Goal: Find specific page/section: Find specific page/section

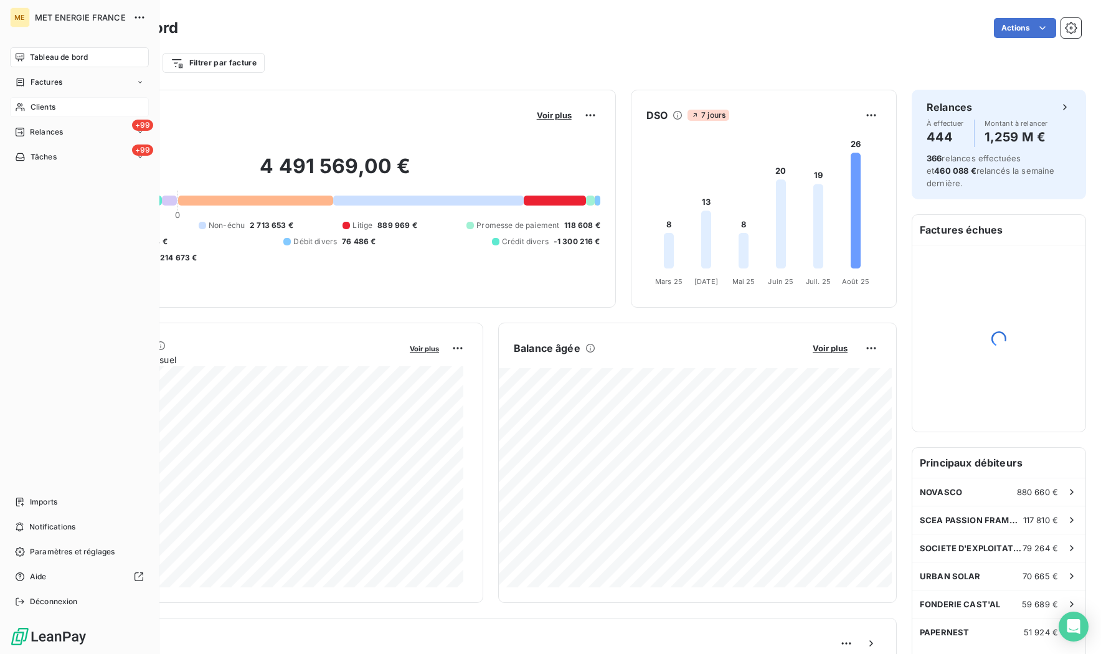
click at [49, 102] on span "Clients" at bounding box center [43, 106] width 25 height 11
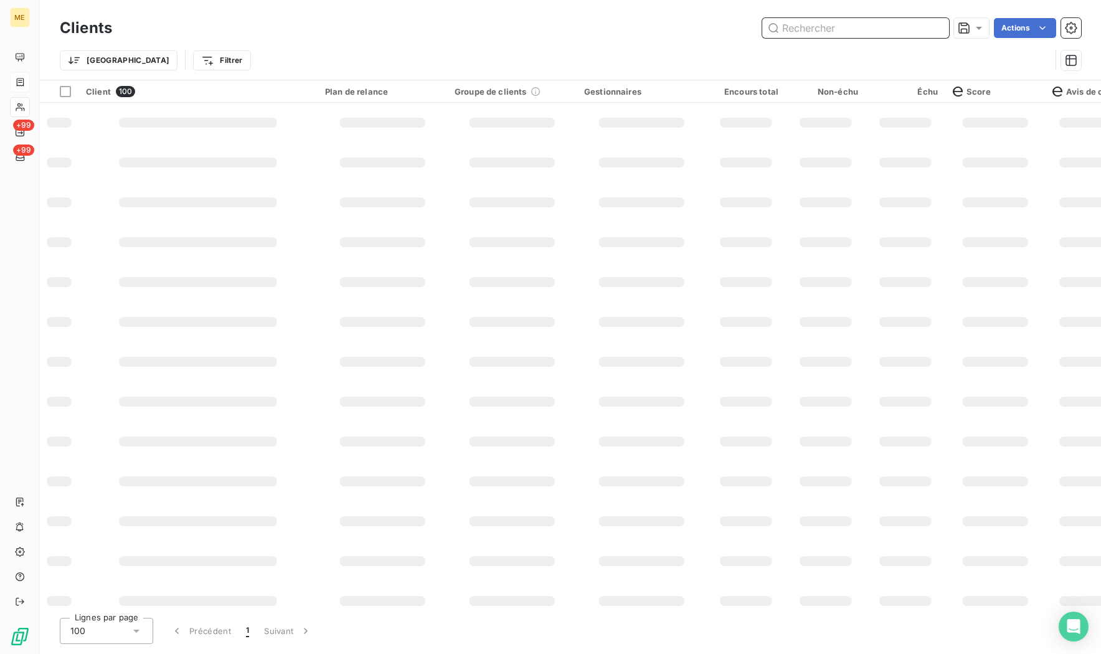
click at [822, 23] on input "text" at bounding box center [855, 28] width 187 height 20
click at [23, 81] on icon at bounding box center [20, 82] width 7 height 8
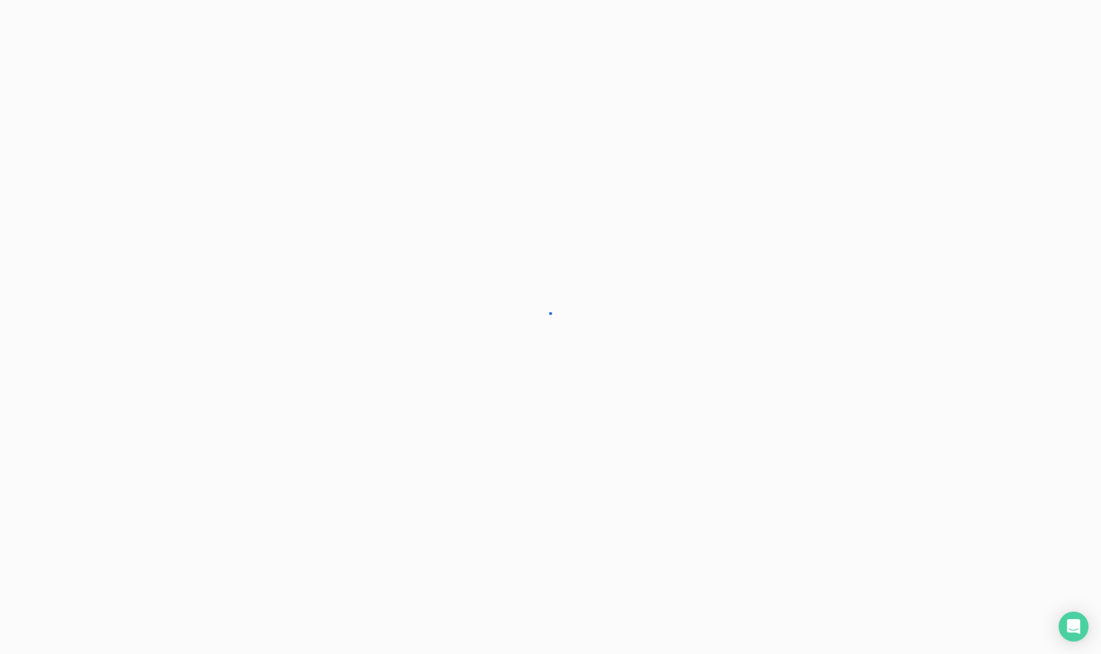
click at [19, 74] on div at bounding box center [550, 327] width 1101 height 654
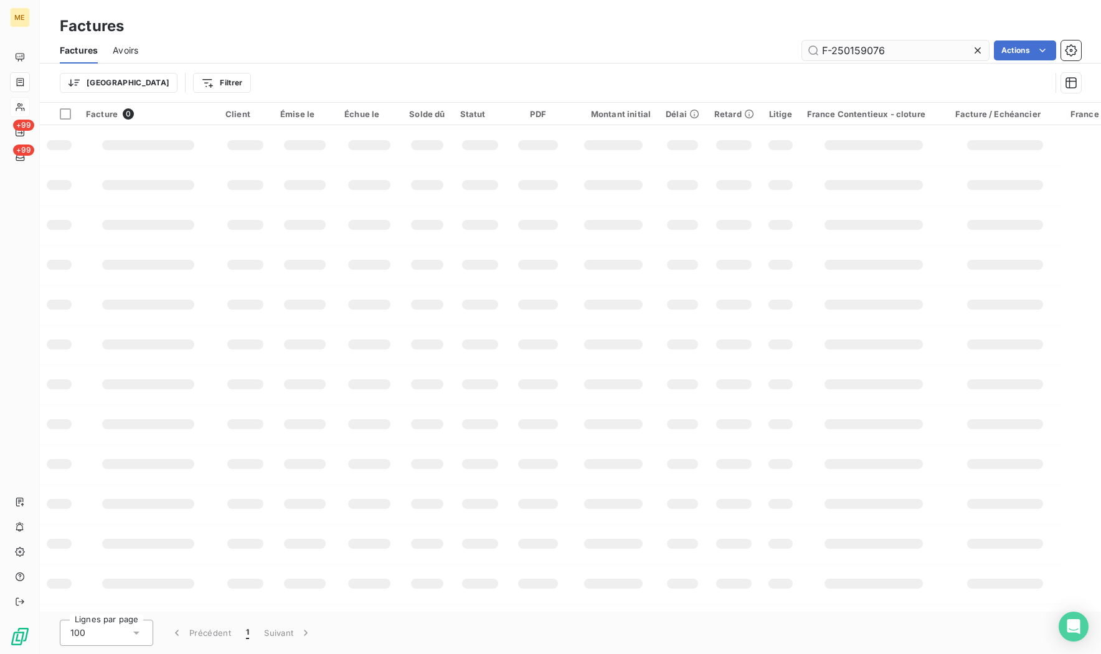
click at [896, 52] on input "F-250159076" at bounding box center [895, 50] width 187 height 20
type input "F-250170498"
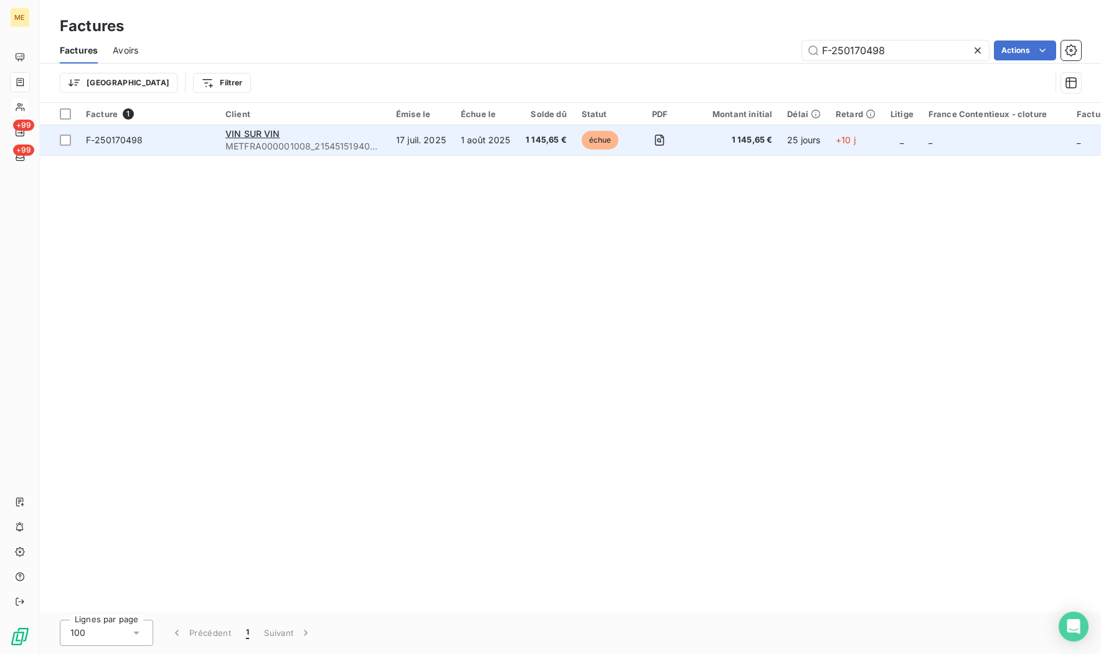
click at [99, 142] on span "F-250170498" at bounding box center [114, 139] width 57 height 11
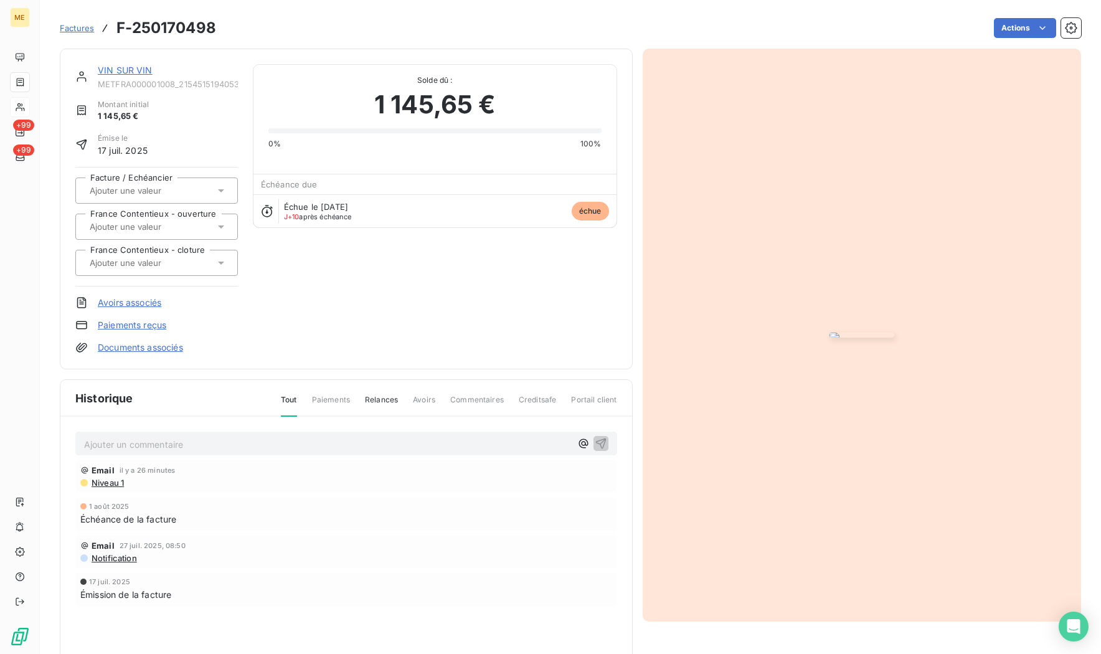
click at [123, 65] on link "VIN SUR VIN" at bounding box center [125, 70] width 55 height 11
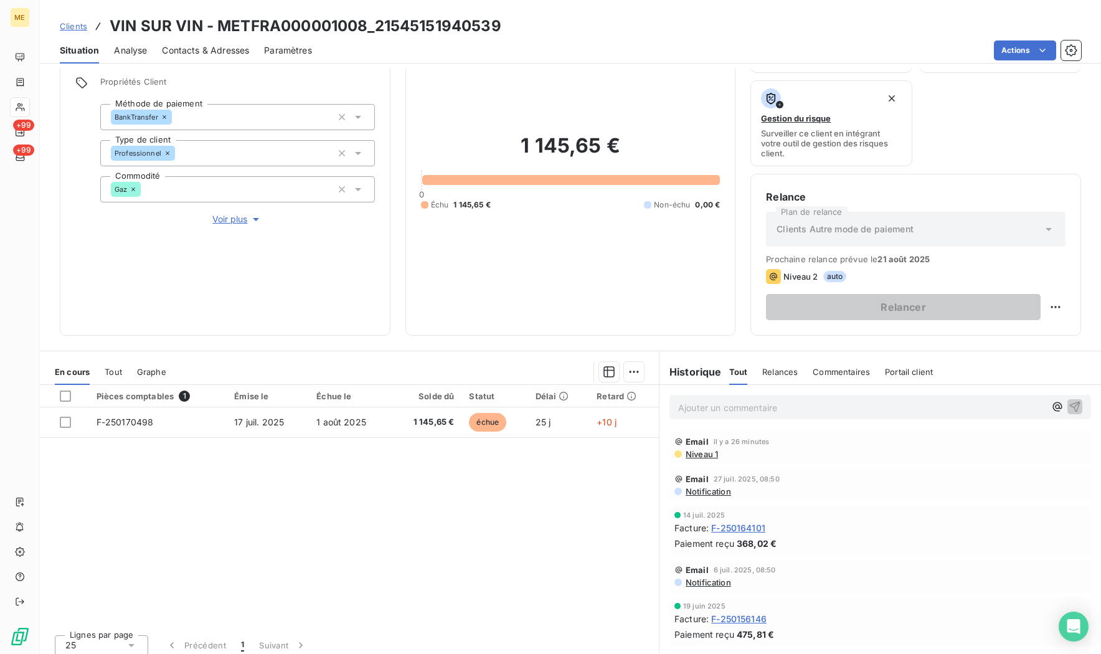
scroll to position [91, 0]
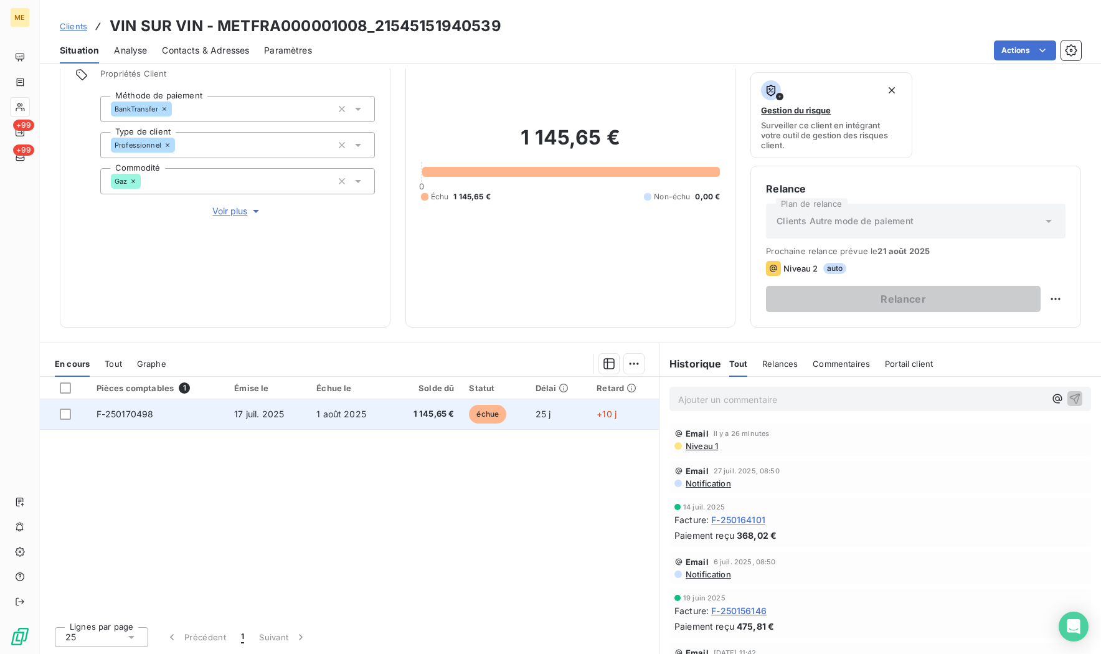
click at [161, 411] on td "F-250170498" at bounding box center [158, 414] width 138 height 30
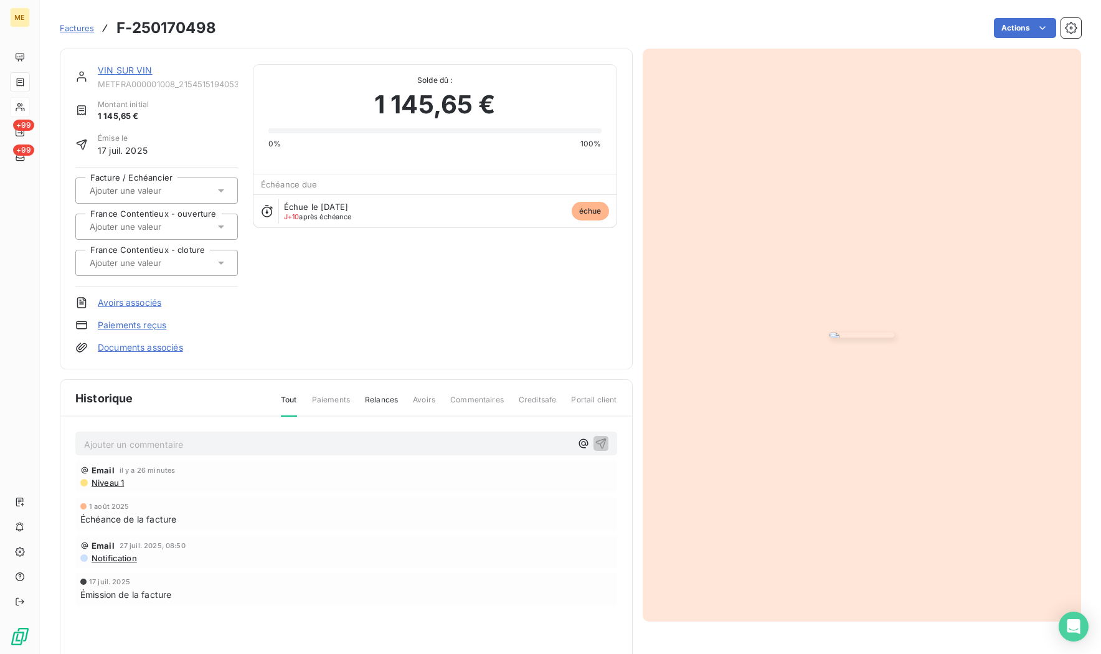
click at [856, 332] on img "button" at bounding box center [861, 334] width 65 height 5
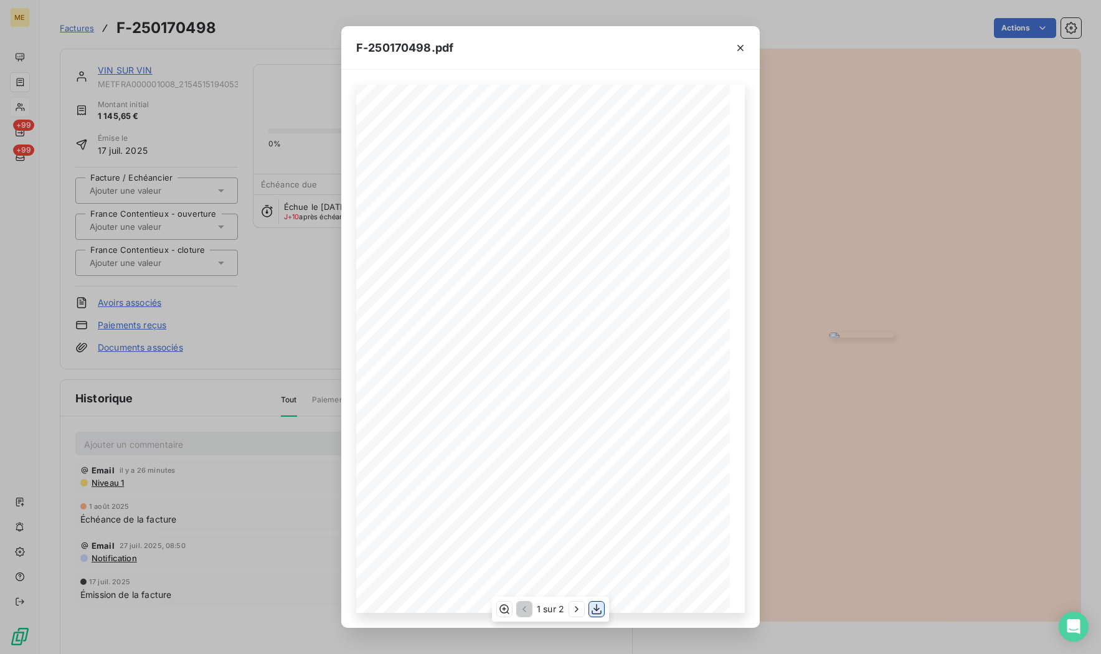
click at [602, 612] on icon "button" at bounding box center [596, 609] width 12 height 12
click at [265, 253] on div "F-250170498.pdf *Sous réserve, notamment, du bon encaissement des règlements dé…" at bounding box center [550, 327] width 1101 height 654
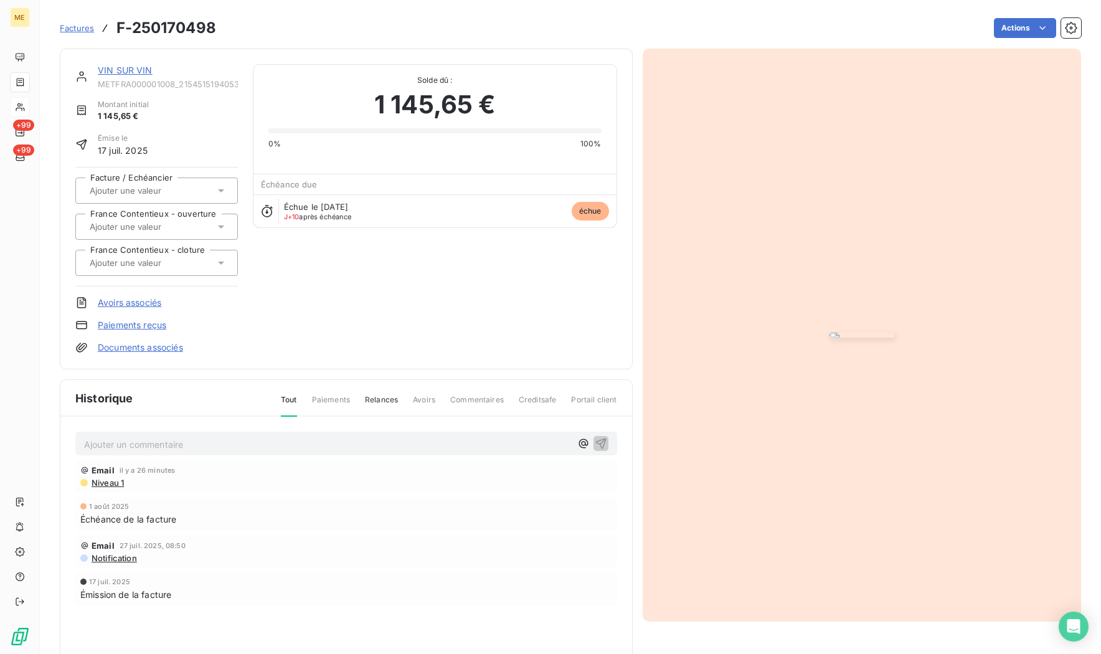
click at [137, 68] on link "VIN SUR VIN" at bounding box center [125, 70] width 55 height 11
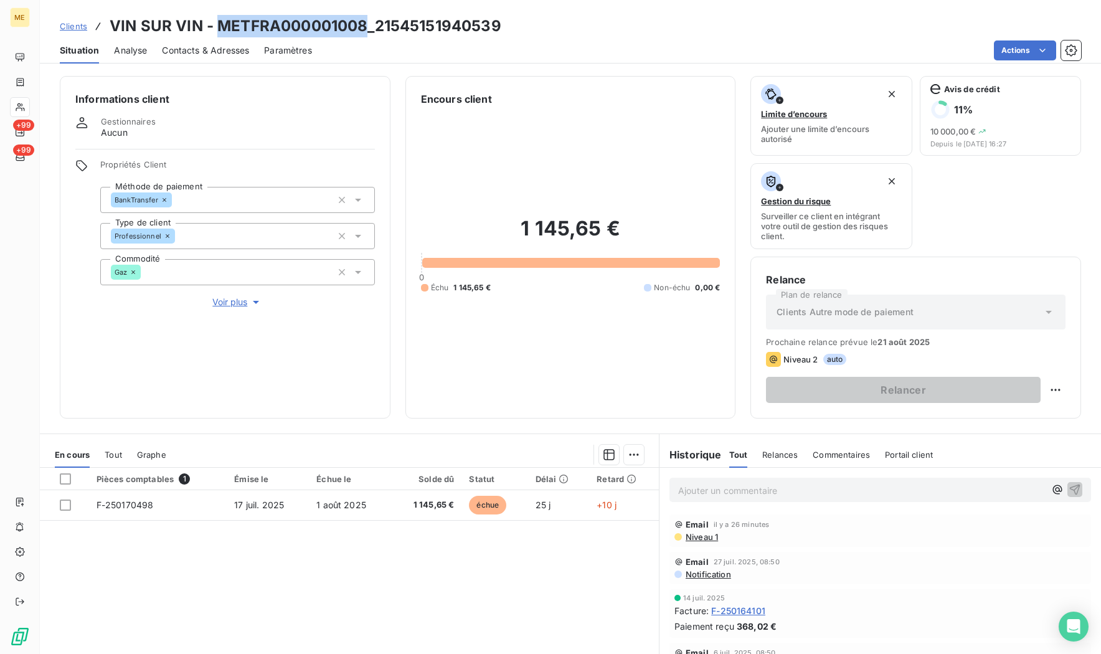
drag, startPoint x: 362, startPoint y: 25, endPoint x: 217, endPoint y: 31, distance: 145.2
click at [217, 31] on h3 "VIN SUR VIN - METFRA000001008_21545151940539" at bounding box center [306, 26] width 392 height 22
copy h3 "METFRA000001008"
